Goal: Find contact information: Find contact information

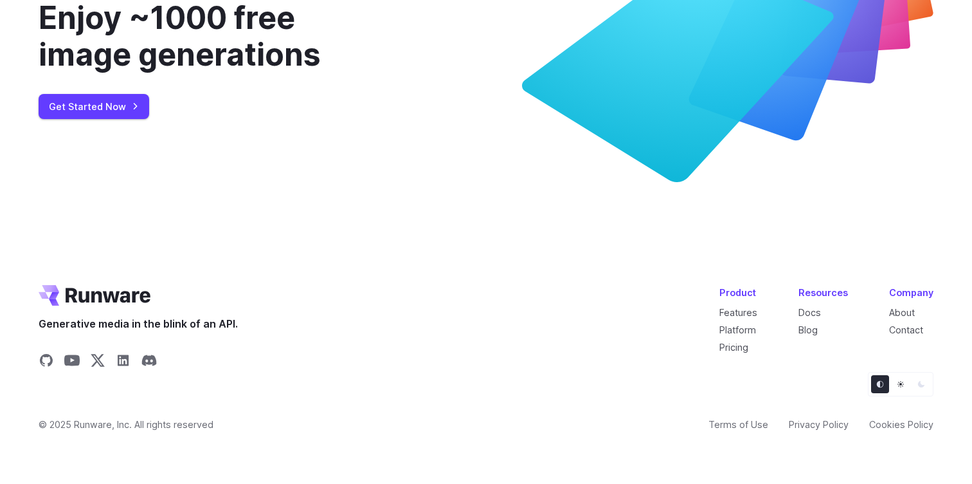
scroll to position [4942, 0]
click at [895, 382] on button "Light" at bounding box center [901, 384] width 18 height 18
click at [887, 381] on button "Default" at bounding box center [880, 384] width 18 height 18
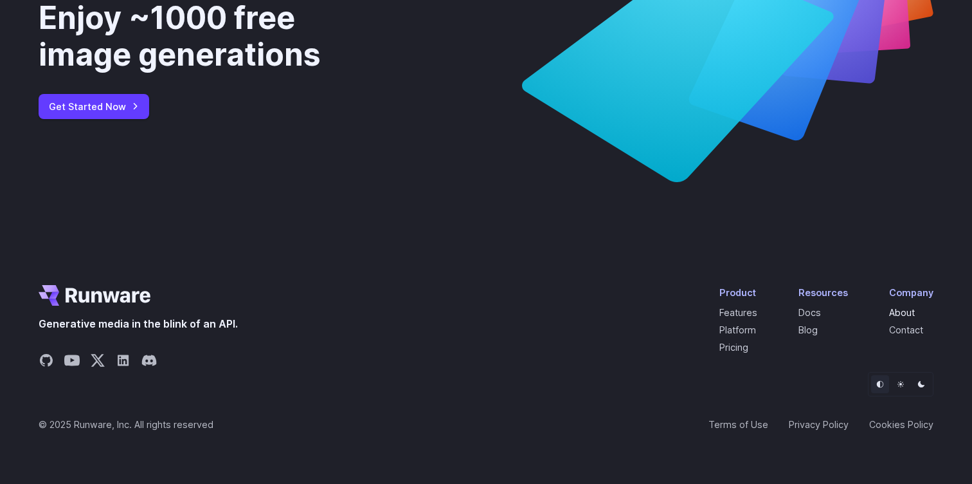
click at [904, 314] on link "About" at bounding box center [902, 312] width 26 height 11
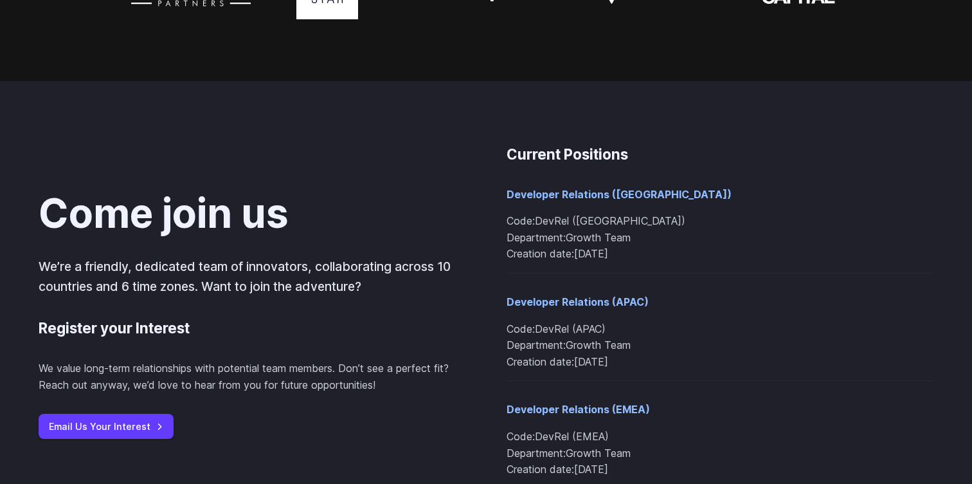
scroll to position [1354, 0]
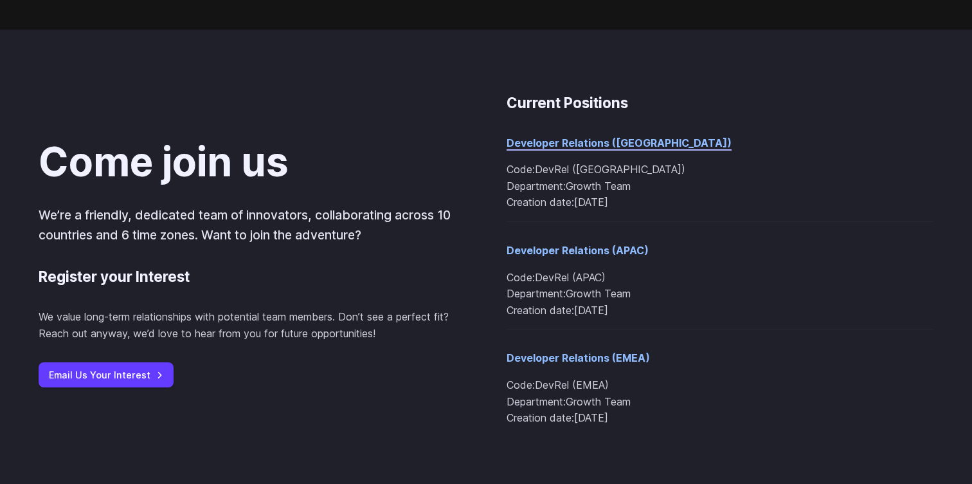
click at [633, 144] on link "Developer Relations (Americas)" at bounding box center [619, 142] width 225 height 13
